Goal: Navigation & Orientation: Find specific page/section

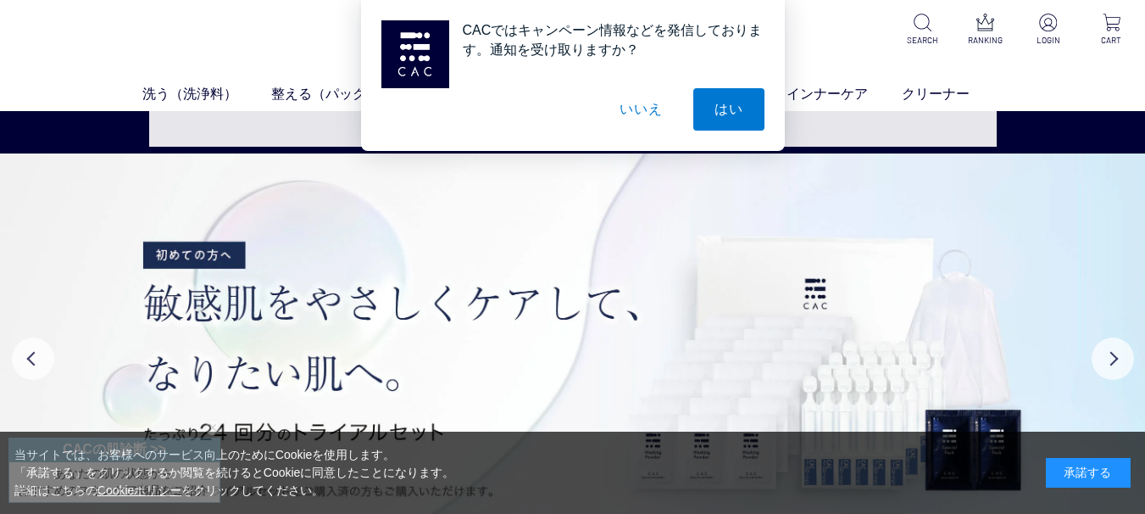
click at [631, 96] on button "いいえ" at bounding box center [641, 109] width 85 height 42
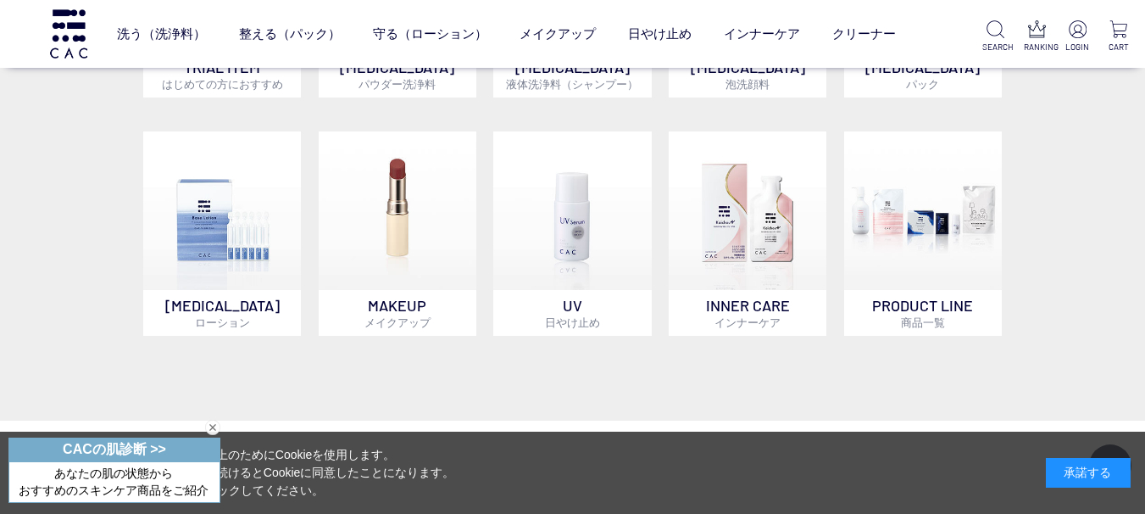
scroll to position [763, 0]
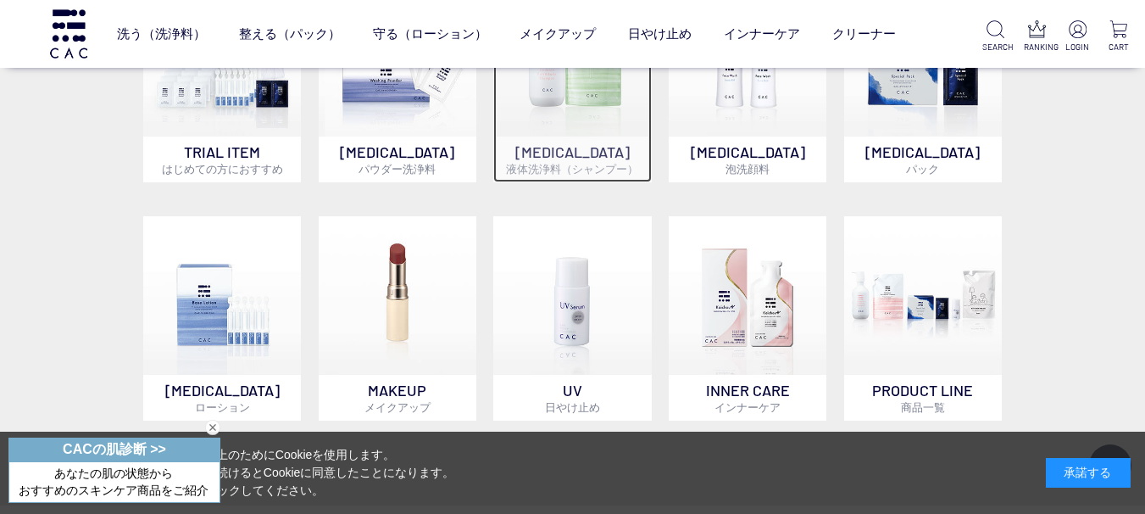
click at [564, 132] on img at bounding box center [572, 58] width 158 height 158
